Goal: Find specific page/section: Find specific page/section

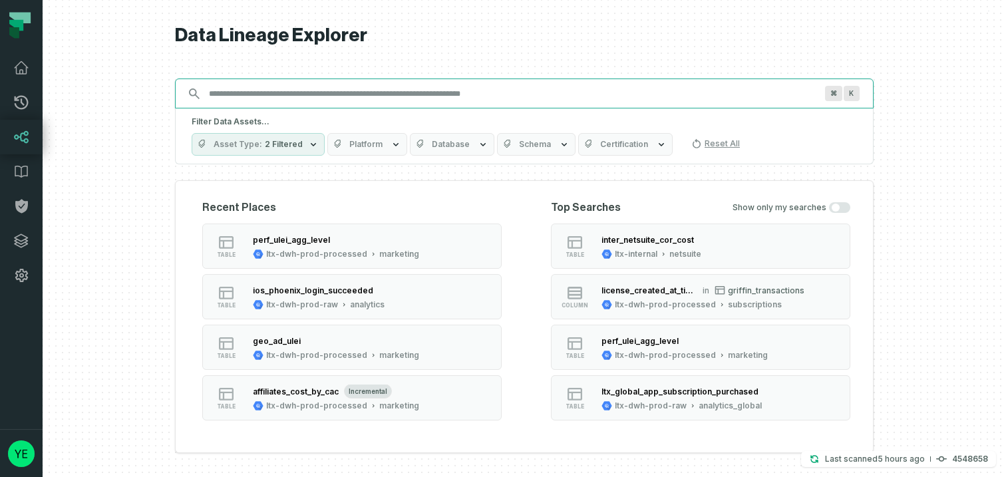
paste input "**********"
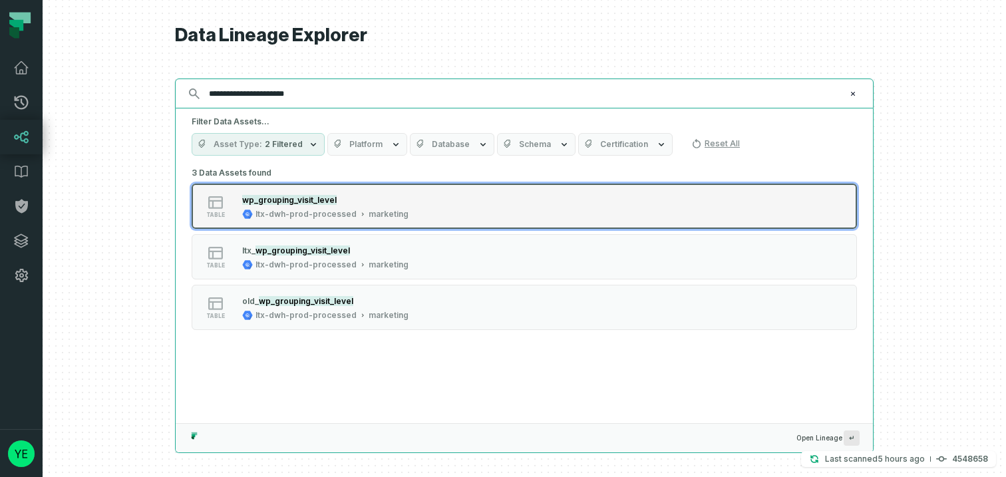
type input "**********"
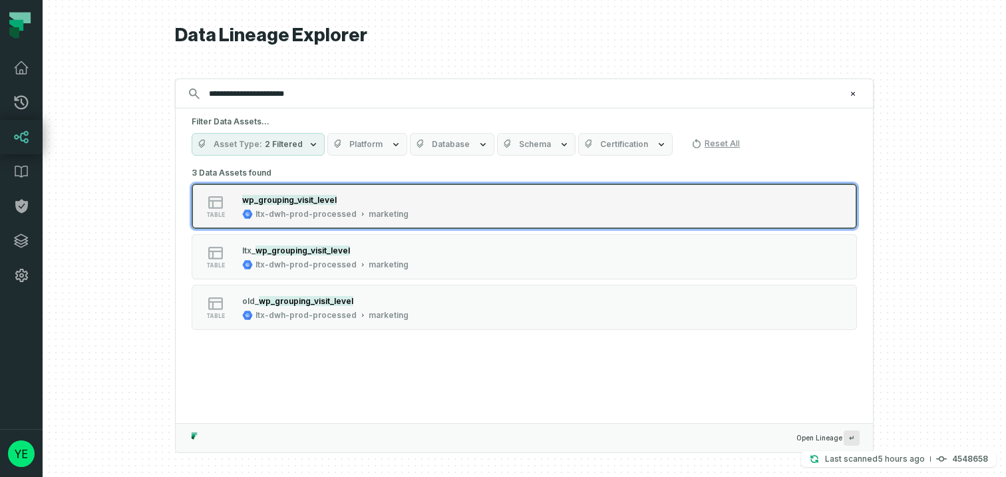
click at [304, 202] on mark "wp_grouping_visit_level" at bounding box center [289, 200] width 94 height 10
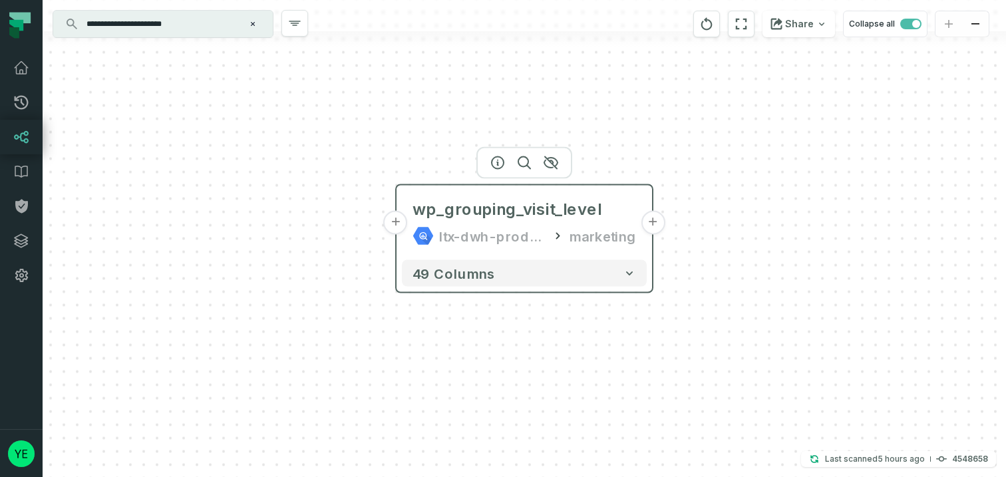
click at [402, 227] on button "+" at bounding box center [396, 223] width 24 height 24
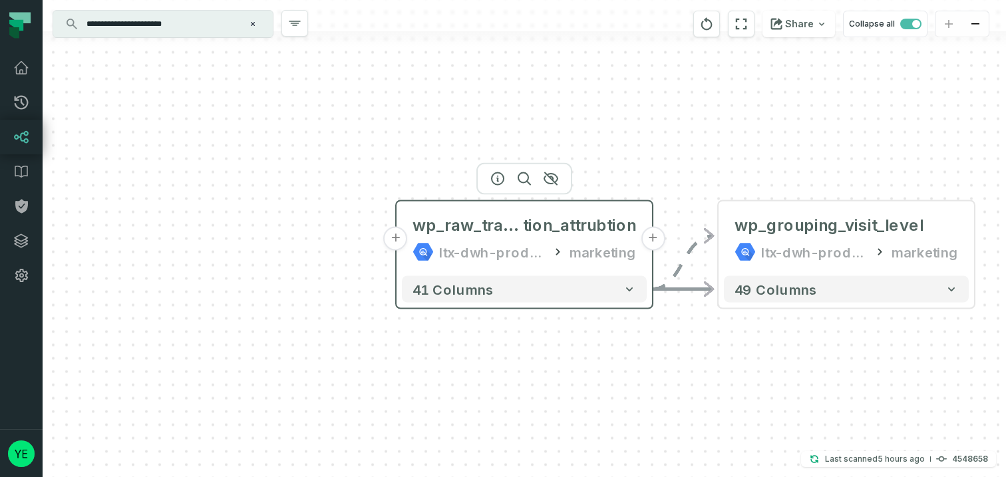
click at [397, 241] on button "+" at bounding box center [396, 239] width 24 height 24
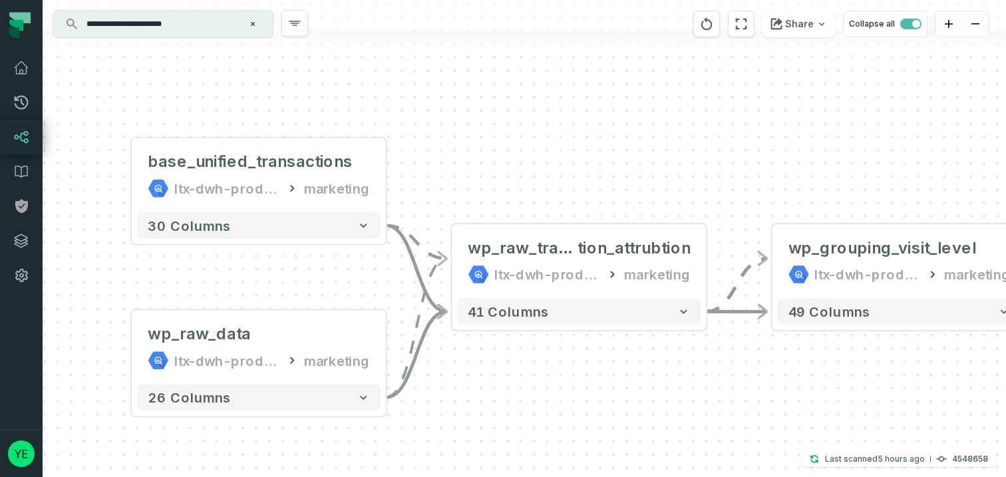
drag, startPoint x: 834, startPoint y: 398, endPoint x: 553, endPoint y: 406, distance: 280.7
click at [553, 406] on div "+ base_unified_transactions ltx-dwh-prod-processed marketing + 30 columns + wp_…" at bounding box center [524, 238] width 963 height 477
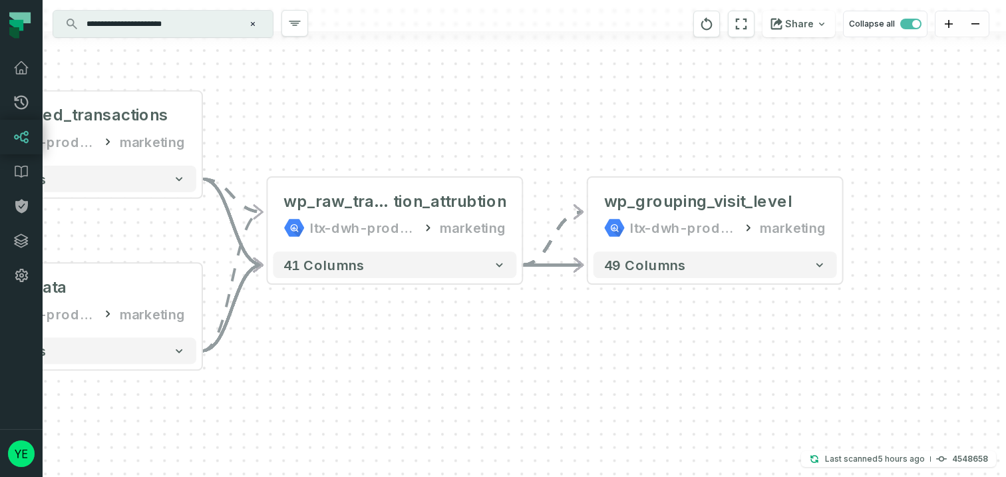
drag, startPoint x: 611, startPoint y: 385, endPoint x: 376, endPoint y: 338, distance: 238.8
click at [376, 338] on div "+ base_unified_transactions ltx-dwh-prod-processed marketing + 30 columns + wp_…" at bounding box center [524, 238] width 963 height 477
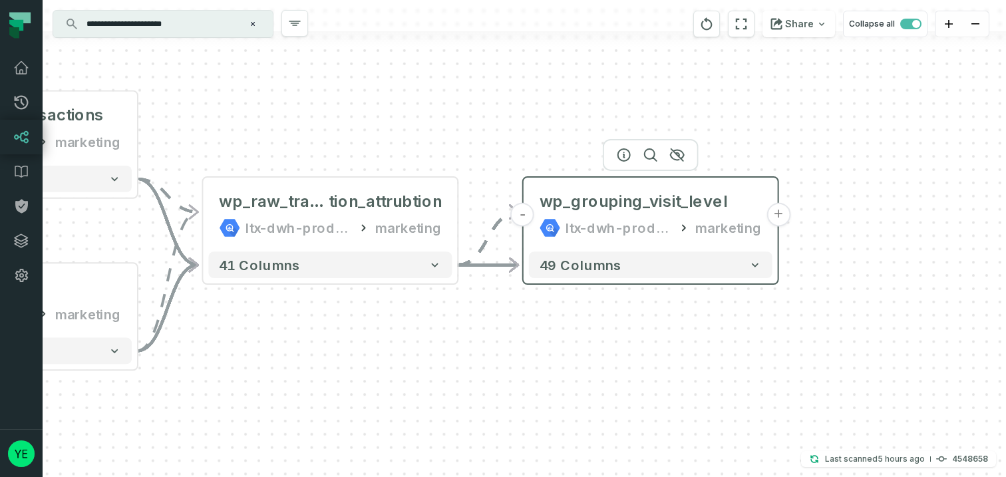
click at [779, 223] on button "+" at bounding box center [778, 215] width 24 height 24
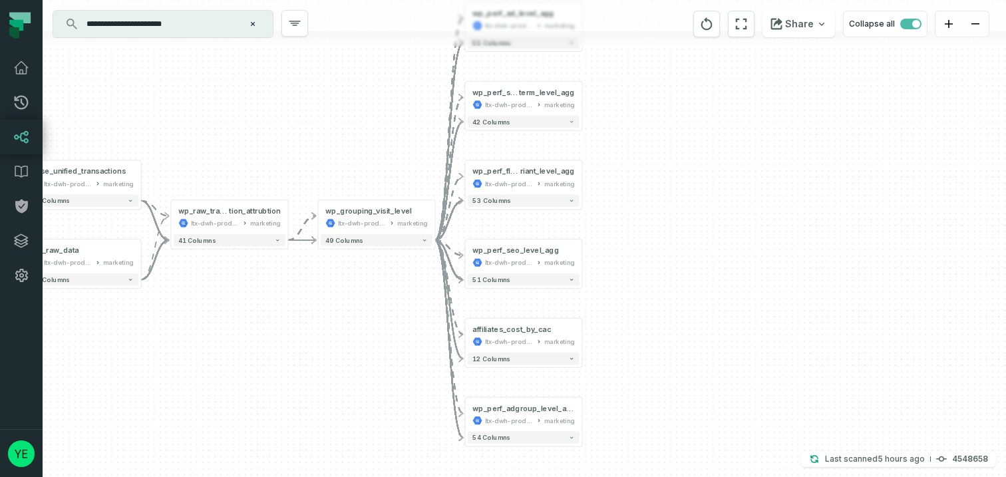
drag, startPoint x: 722, startPoint y: 339, endPoint x: 722, endPoint y: 282, distance: 57.2
click at [722, 282] on div "+ wp_perf_ad_level_agg ltx-dwh-prod-processed marketing + 55 columns - wp_perf_…" at bounding box center [524, 238] width 963 height 477
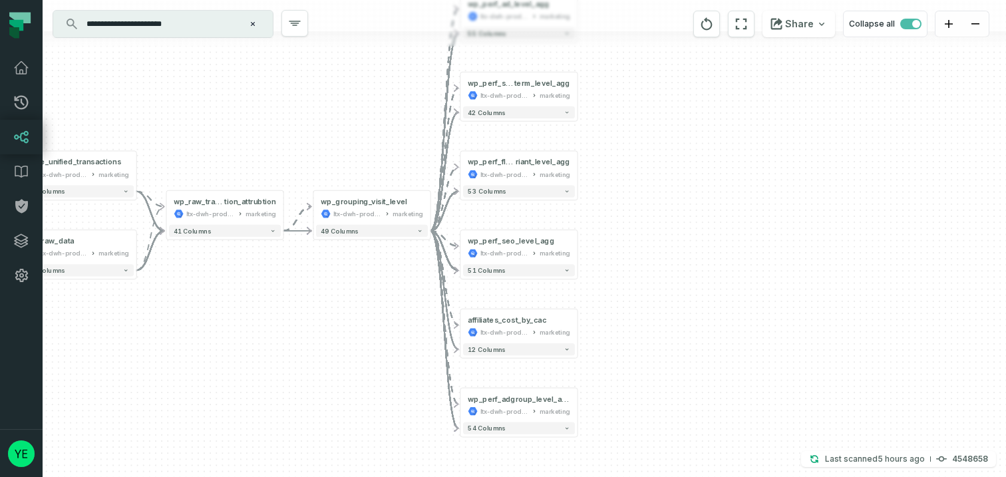
drag, startPoint x: 627, startPoint y: 229, endPoint x: 622, endPoint y: 219, distance: 11.3
click at [622, 219] on div "+ wp_perf_ad_level_agg ltx-dwh-prod-processed marketing + 55 columns - wp_perf_…" at bounding box center [524, 238] width 963 height 477
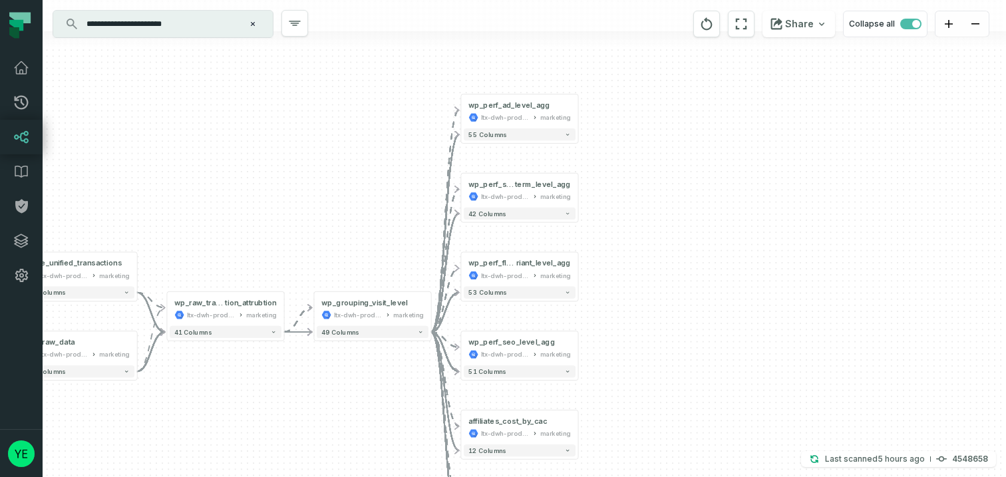
drag, startPoint x: 710, startPoint y: 269, endPoint x: 710, endPoint y: 370, distance: 101.1
click at [710, 370] on div "+ wp_perf_ad_level_agg ltx-dwh-prod-processed marketing + 55 columns - wp_perf_…" at bounding box center [524, 238] width 963 height 477
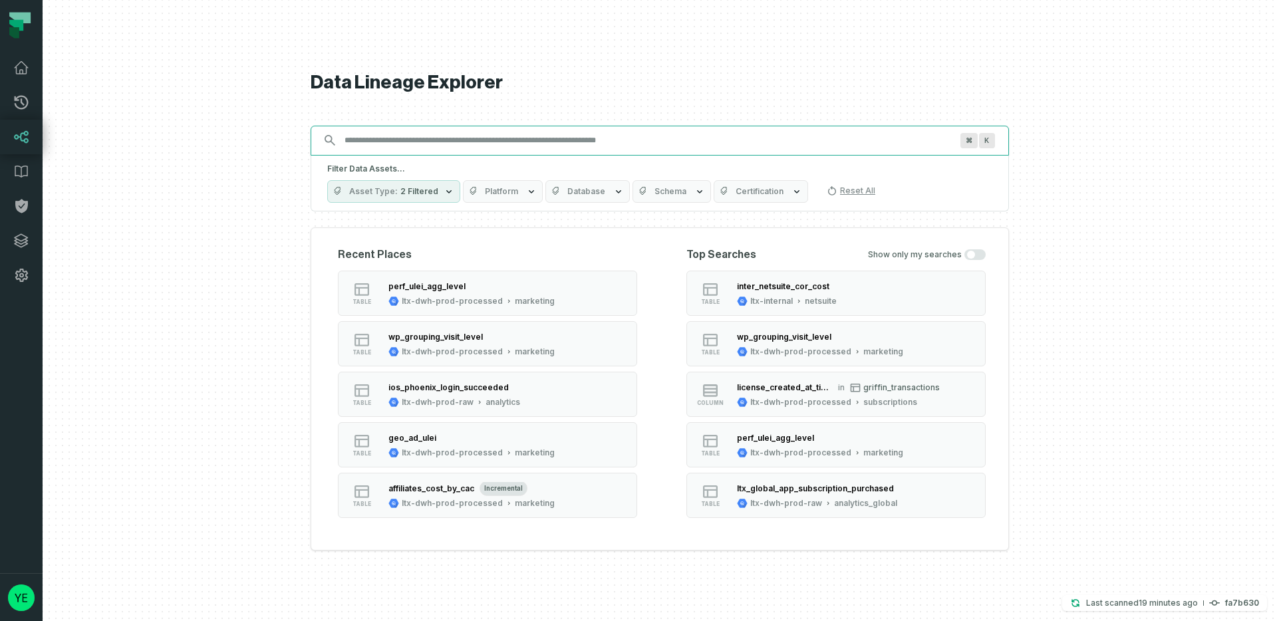
click at [524, 139] on input "Discovery Provider cmdk menu" at bounding box center [648, 140] width 622 height 21
type input "*"
paste input "**********"
type input "**********"
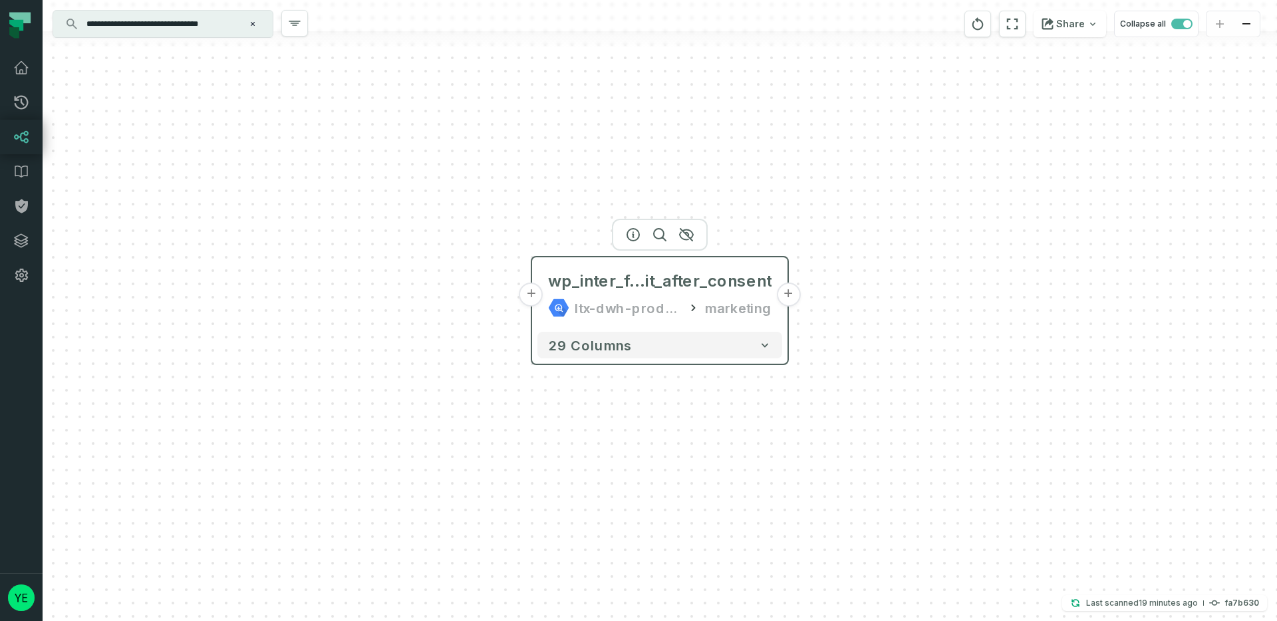
click at [529, 296] on button "+" at bounding box center [531, 295] width 24 height 24
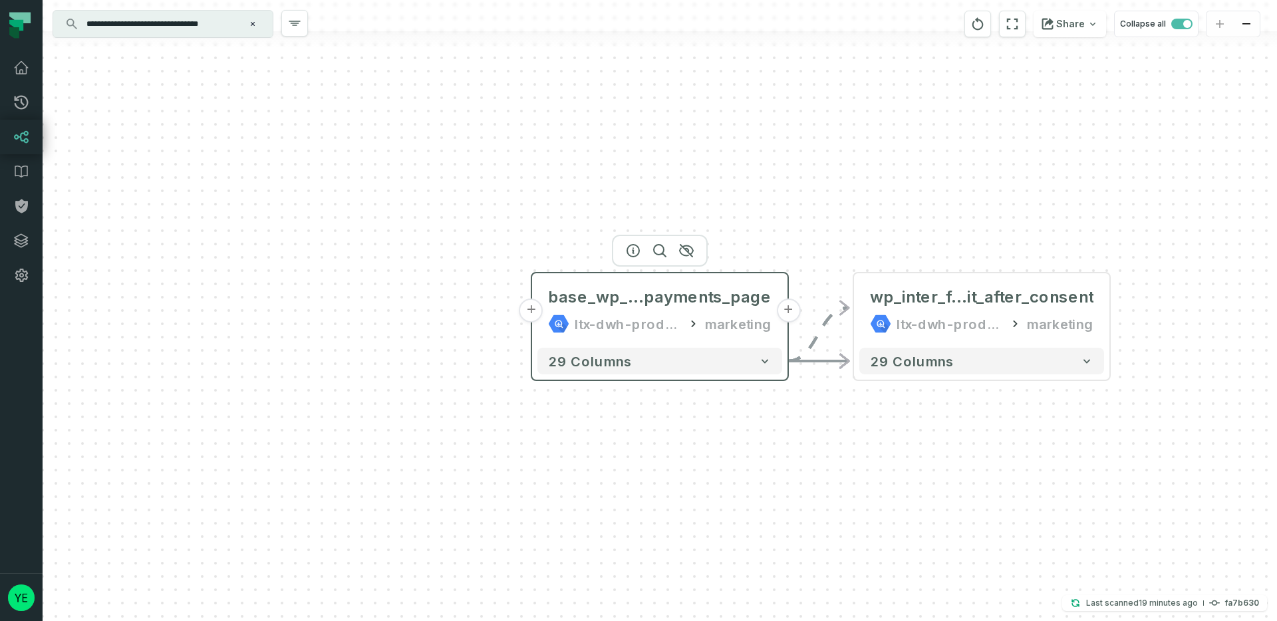
click at [533, 317] on button "+" at bounding box center [531, 311] width 24 height 24
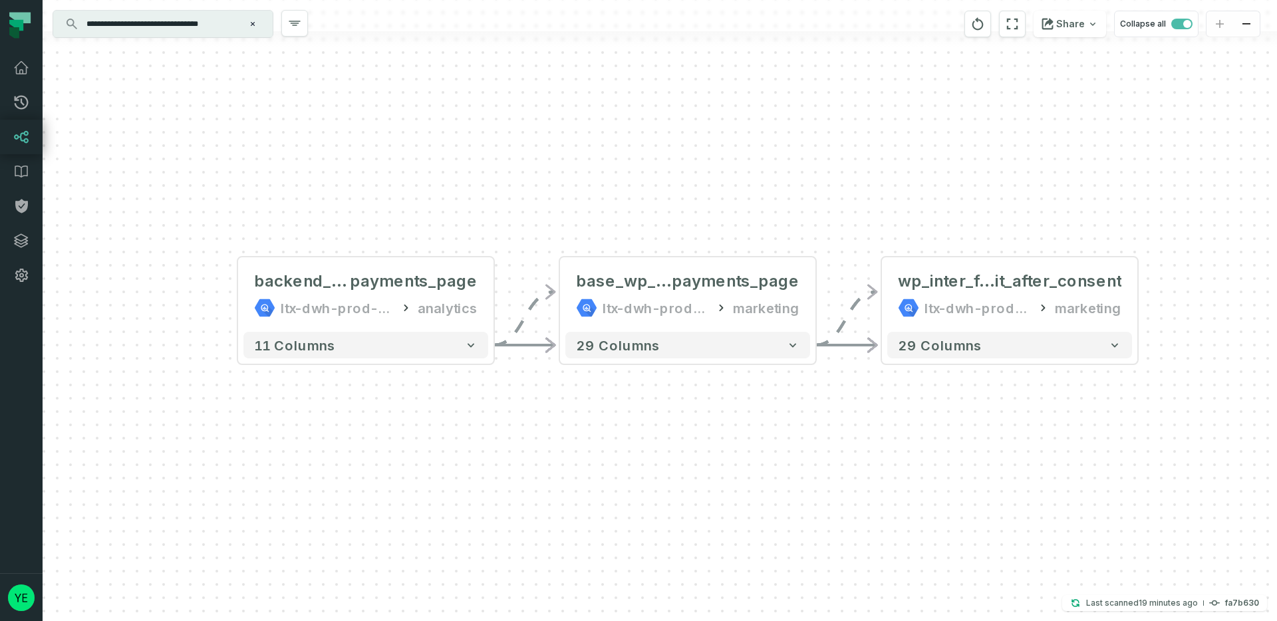
drag, startPoint x: 892, startPoint y: 499, endPoint x: 598, endPoint y: 483, distance: 294.4
click at [598, 483] on div "backend_web payments_page ltx-dwh-prod-raw analytics + 11 columns - base_wp_bac…" at bounding box center [660, 310] width 1234 height 621
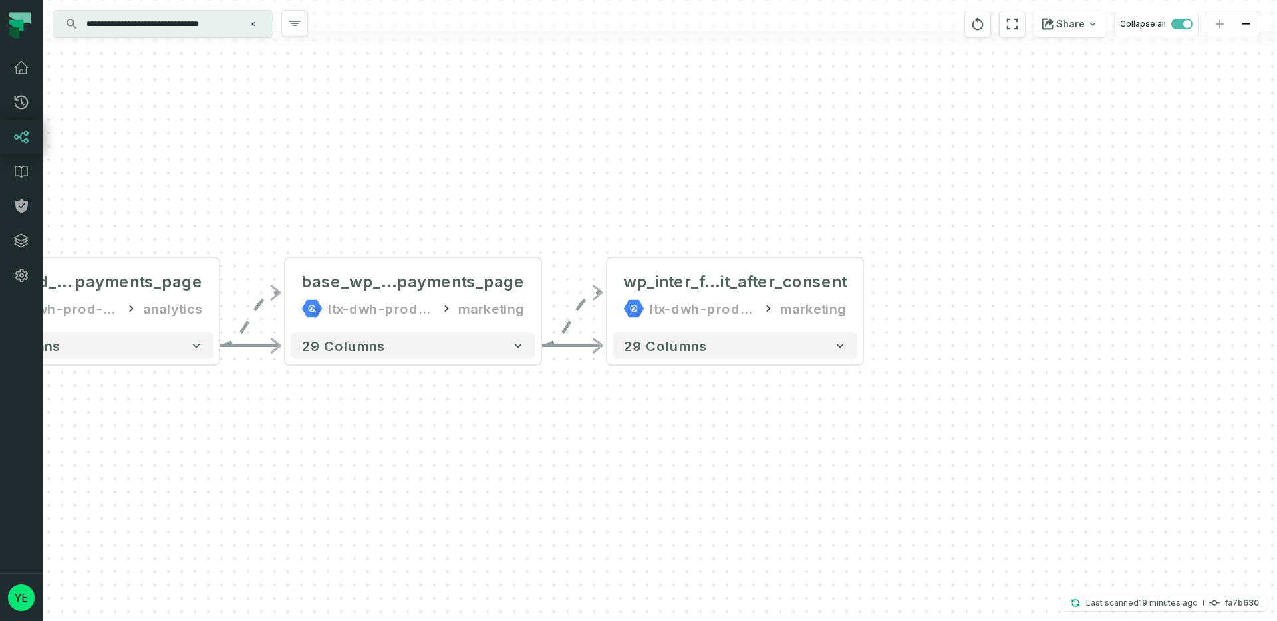
drag, startPoint x: 783, startPoint y: 460, endPoint x: 507, endPoint y: 461, distance: 275.3
click at [507, 461] on div "backend_web payments_page ltx-dwh-prod-raw analytics + 11 columns - base_wp_bac…" at bounding box center [660, 310] width 1234 height 621
click at [865, 299] on button "+" at bounding box center [863, 295] width 24 height 24
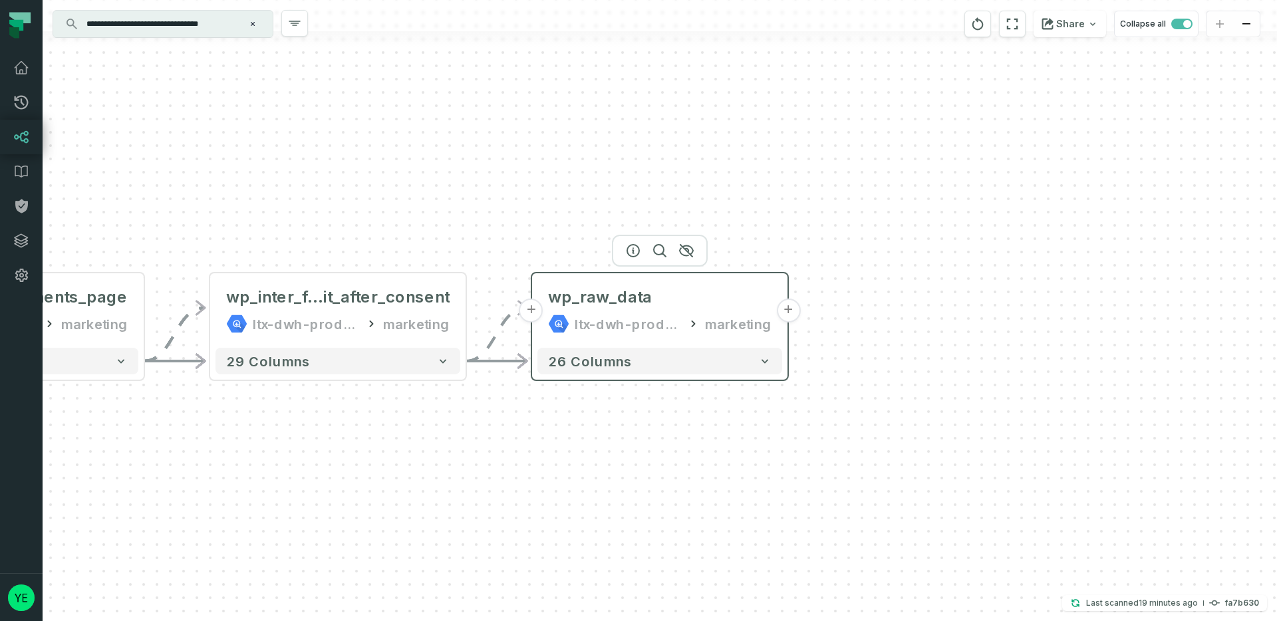
click at [788, 314] on button "+" at bounding box center [788, 311] width 24 height 24
